Goal: Ask a question

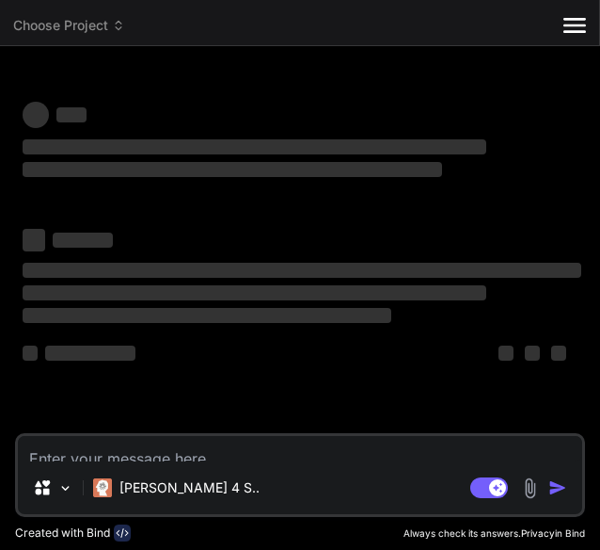
click at [204, 436] on textarea at bounding box center [300, 448] width 565 height 25
type textarea "a"
type textarea "x"
type textarea "an"
type textarea "x"
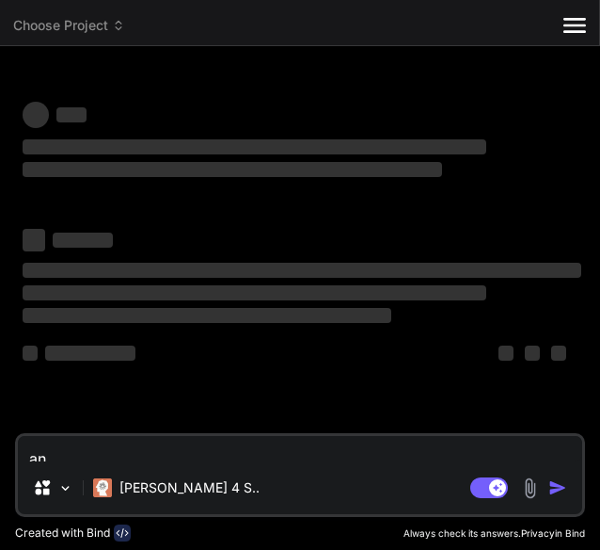
type textarea "ant"
type textarea "x"
type textarea "anto"
type textarea "x"
type textarea "anton"
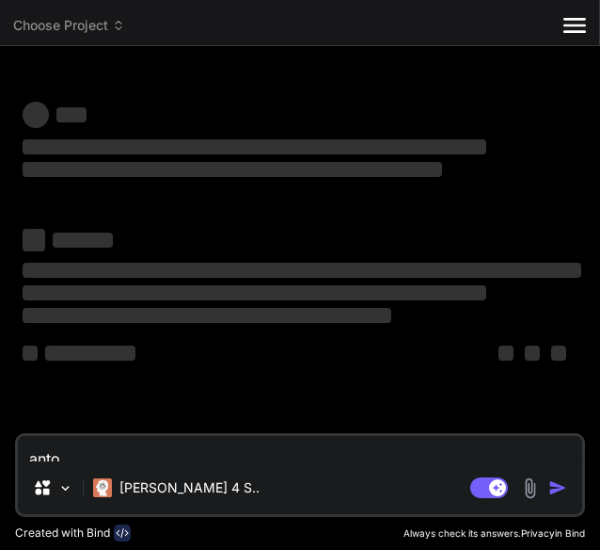
type textarea "x"
type textarea "antono"
type textarea "x"
type textarea "antonom"
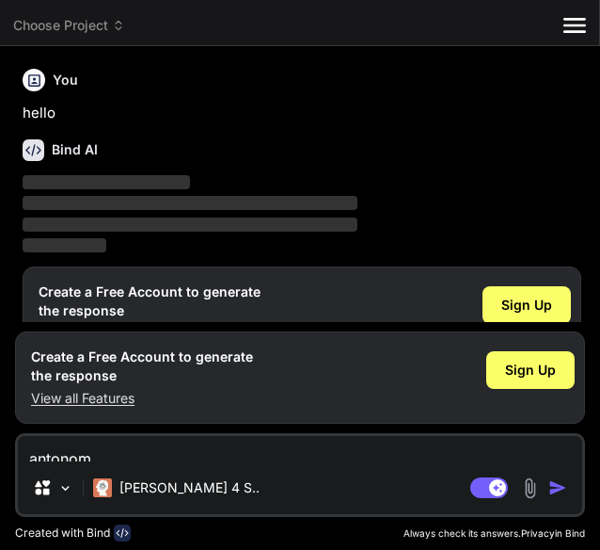
scroll to position [4, 0]
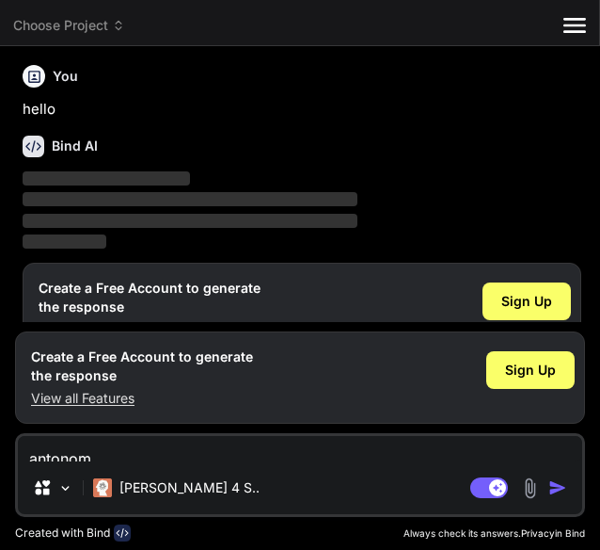
type textarea "x"
type textarea "antono"
type textarea "x"
type textarea "anton"
type textarea "x"
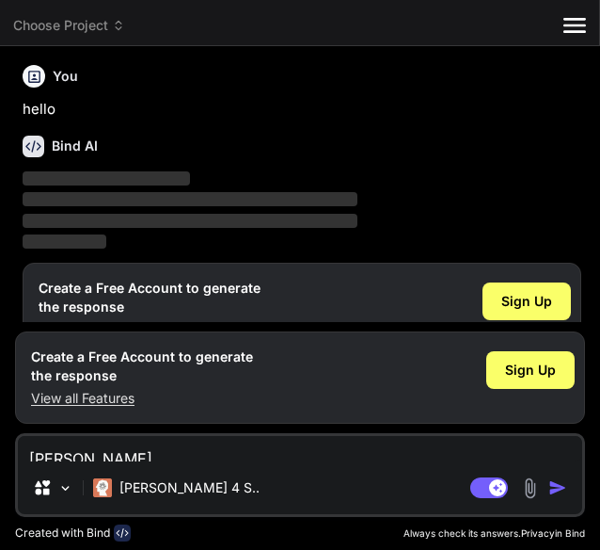
type textarea "antoni"
type textarea "x"
type textarea "antonim"
type textarea "x"
type textarea "antonim"
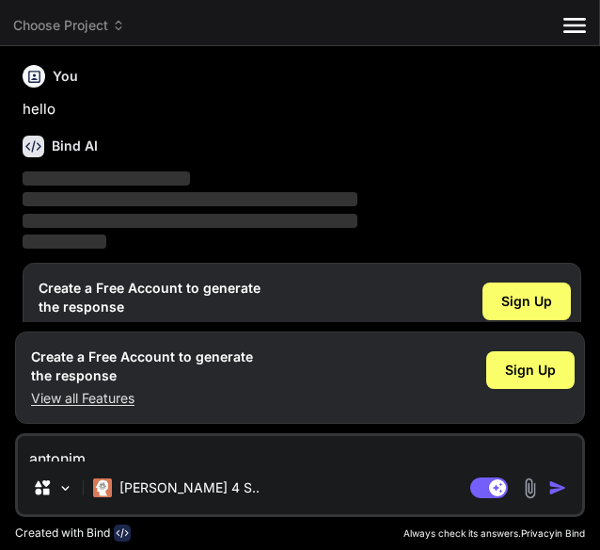
type textarea "x"
type textarea "antonim d"
type textarea "x"
type textarea "antonim da"
type textarea "x"
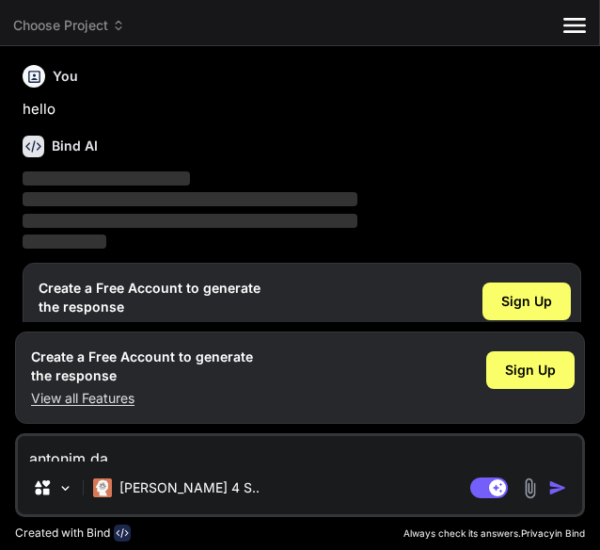
type textarea "antonim dar"
type textarea "x"
type textarea "antonim dari"
type textarea "x"
type textarea "antonim dari"
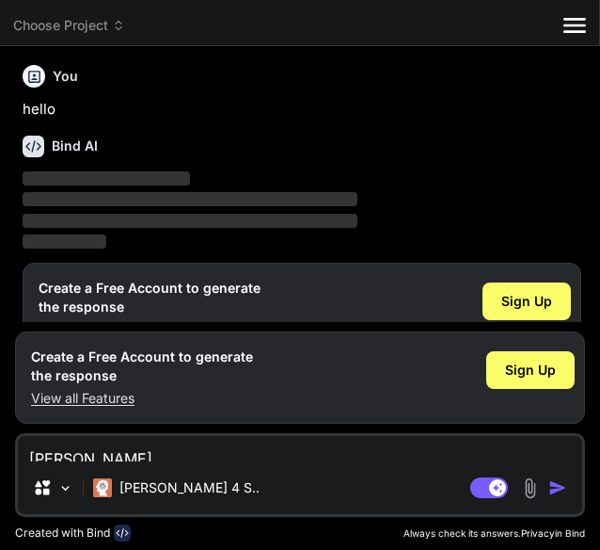
type textarea "x"
type textarea "antonim dari Meal prep in a package"
type textarea "x"
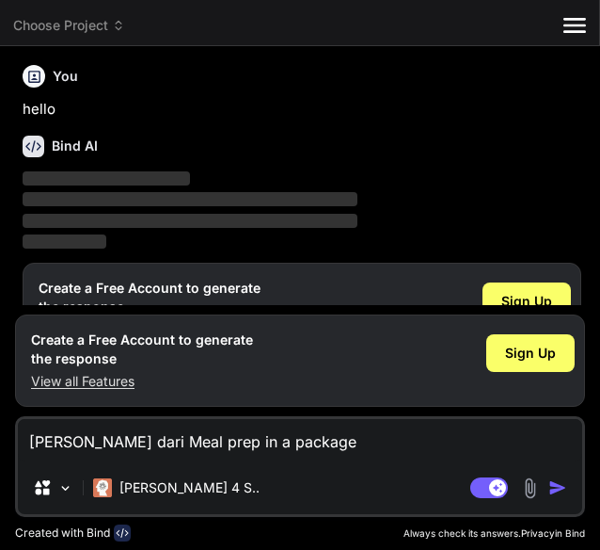
type textarea "antonim dari Meal prep in a package\"
type textarea "x"
type textarea "antonim dari Meal prep in a package"
type textarea "x"
type textarea "antonim dari Meal prep in a package"
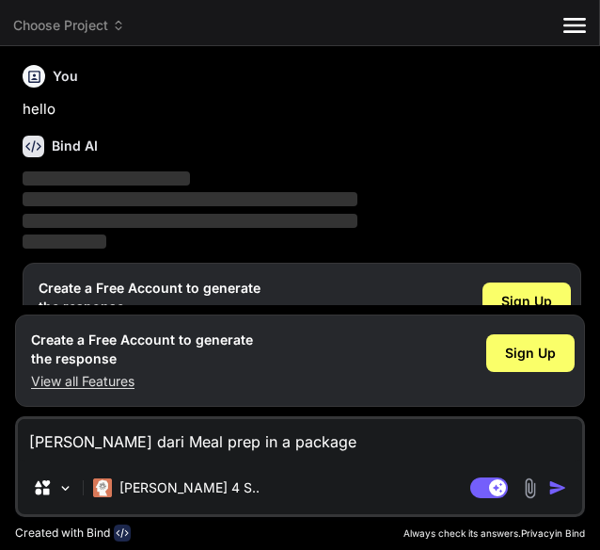
click at [549, 478] on img "button" at bounding box center [558, 487] width 19 height 19
drag, startPoint x: 79, startPoint y: 428, endPoint x: 139, endPoint y: 451, distance: 64.3
click at [139, 451] on textarea "antonim dari Meal prep in a package" at bounding box center [300, 440] width 565 height 42
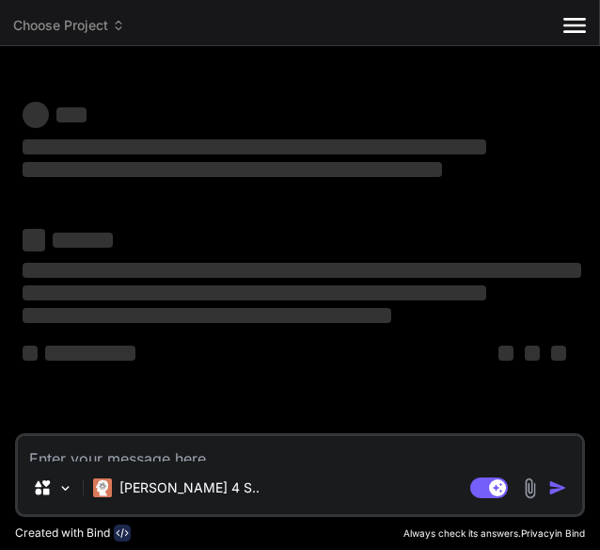
type textarea "x"
